Goal: Information Seeking & Learning: Learn about a topic

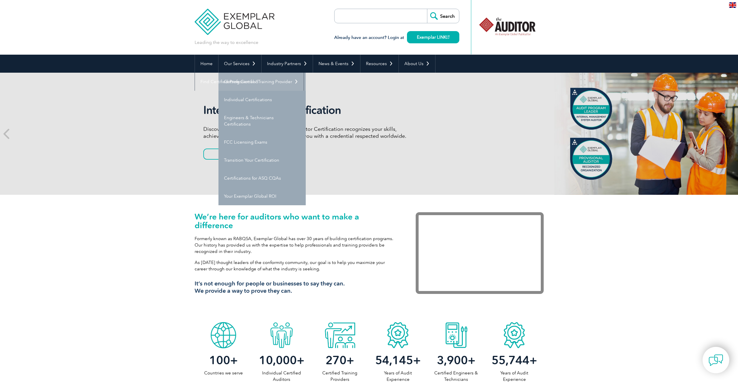
click at [246, 82] on link "Getting Certified" at bounding box center [262, 82] width 87 height 18
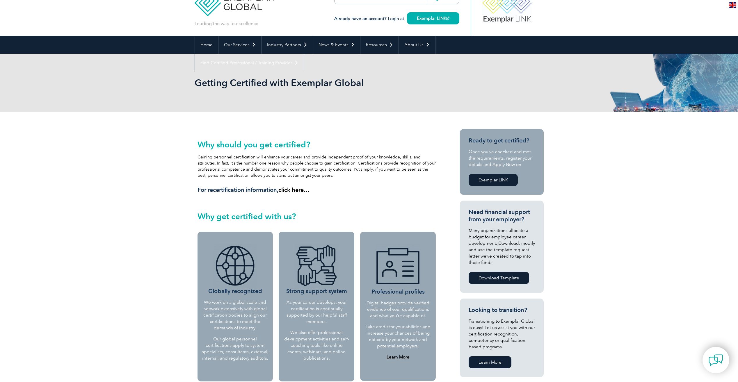
scroll to position [29, 0]
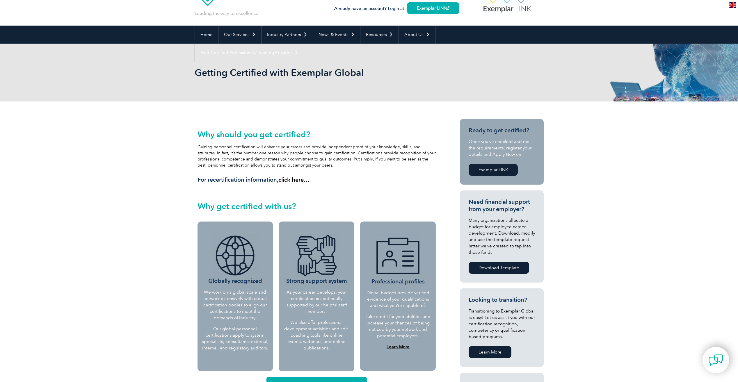
click at [492, 168] on link "Exemplar LINK" at bounding box center [493, 170] width 49 height 12
